Goal: Navigation & Orientation: Find specific page/section

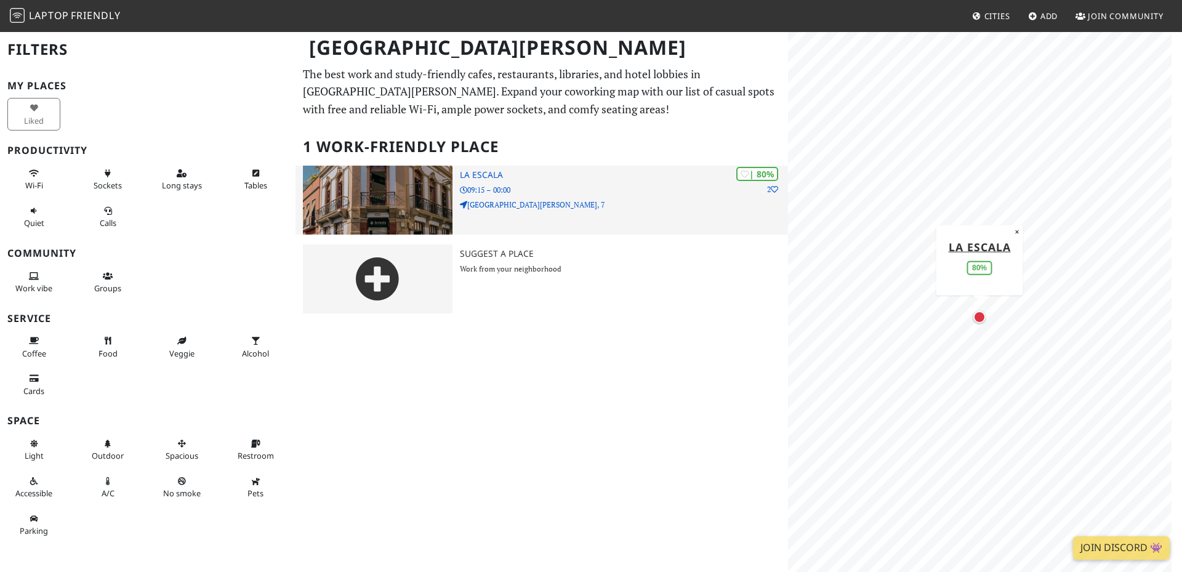
click at [365, 195] on img at bounding box center [378, 200] width 150 height 69
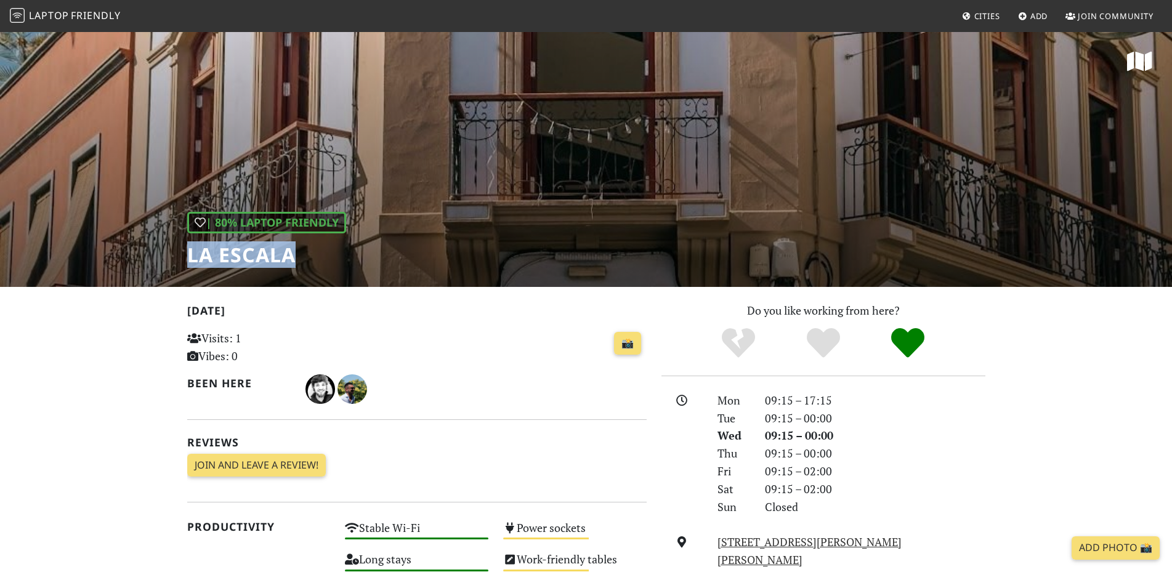
drag, startPoint x: 310, startPoint y: 258, endPoint x: 188, endPoint y: 264, distance: 122.7
click at [188, 264] on h1 "La Escala" at bounding box center [266, 254] width 159 height 23
copy h1 "La Escala"
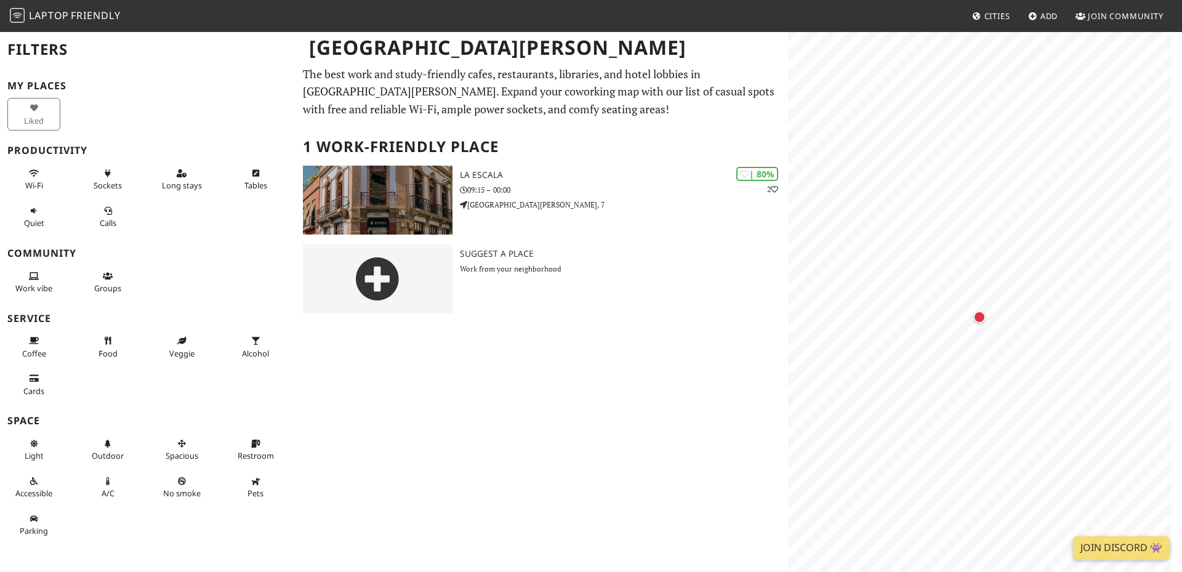
click at [536, 354] on div "[GEOGRAPHIC_DATA][PERSON_NAME] Filters My Places Liked Productivity Wi-Fi Socke…" at bounding box center [591, 301] width 1182 height 541
